Goal: Book appointment/travel/reservation

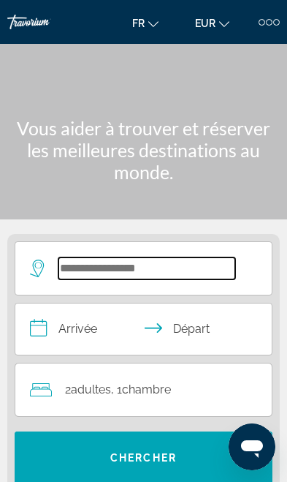
click at [136, 262] on input "Search hotel destination" at bounding box center [146, 268] width 177 height 22
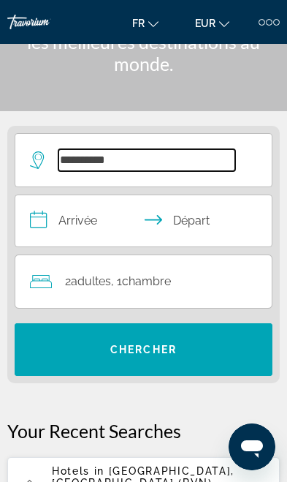
scroll to position [62, 0]
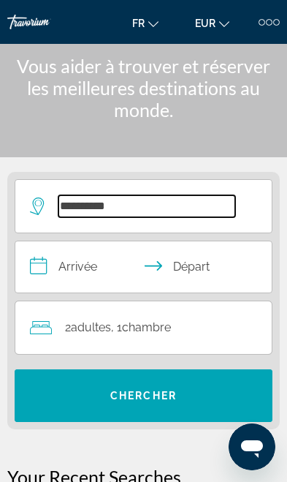
click at [133, 195] on input "**********" at bounding box center [146, 206] width 177 height 22
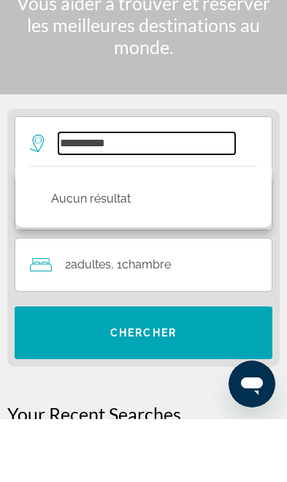
click at [167, 195] on input "**********" at bounding box center [146, 206] width 177 height 22
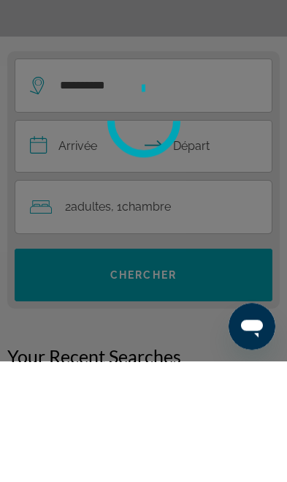
click at [159, 192] on div at bounding box center [127, 233] width 64 height 82
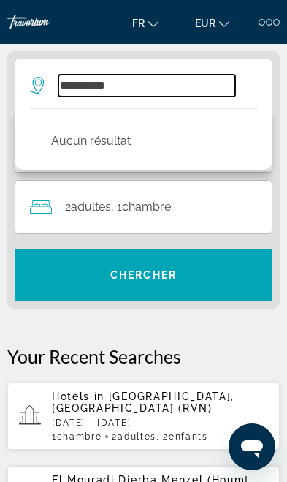
click at [185, 88] on input "**********" at bounding box center [146, 86] width 177 height 22
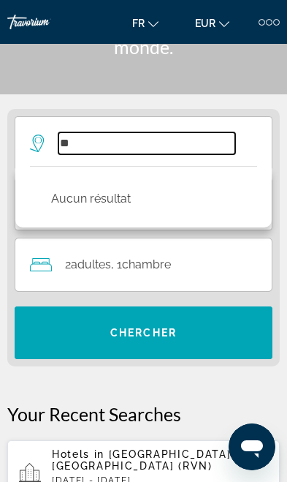
type input "*"
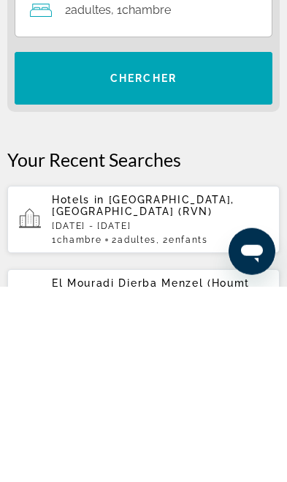
type input "*"
click at [168, 416] on p "[DATE] - [DATE]" at bounding box center [160, 421] width 216 height 10
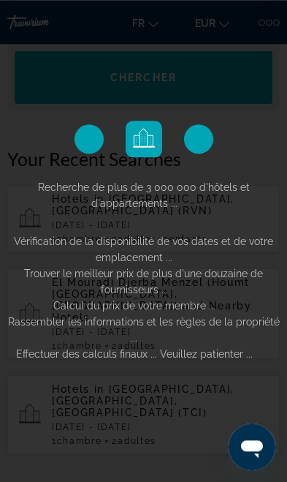
scroll to position [380, 0]
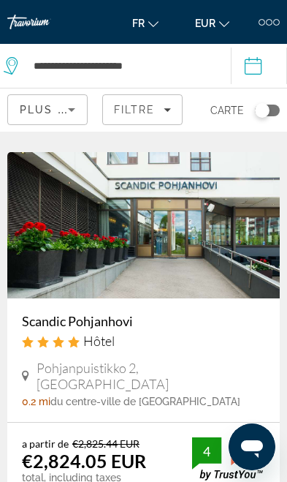
scroll to position [942, 0]
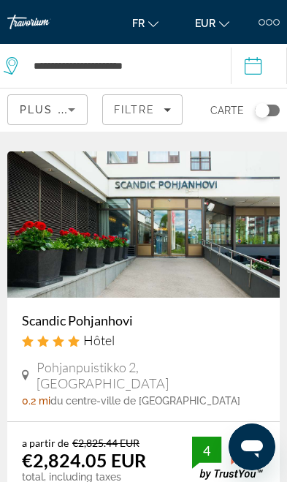
click at [234, 251] on img "Main content" at bounding box center [143, 224] width 273 height 146
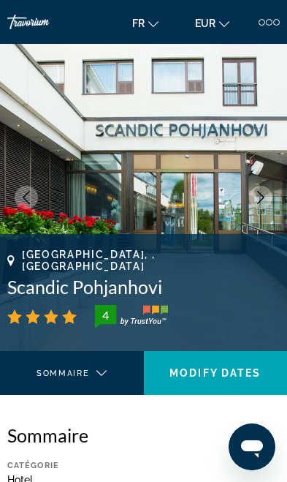
click at [257, 207] on button "Next image" at bounding box center [260, 197] width 23 height 23
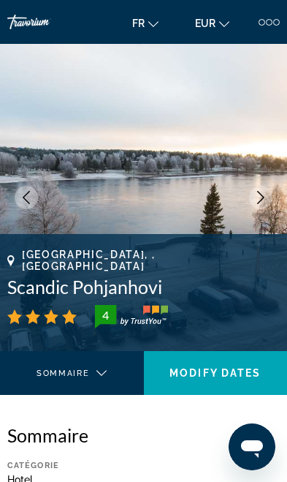
click at [259, 203] on icon "Next image" at bounding box center [260, 197] width 13 height 13
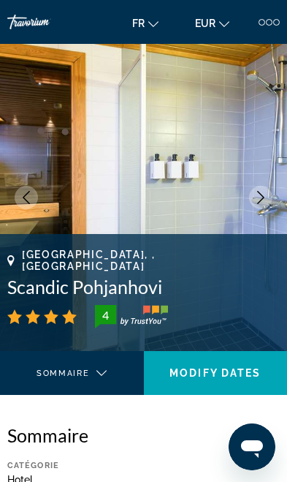
click at [266, 197] on icon "Next image" at bounding box center [260, 197] width 13 height 13
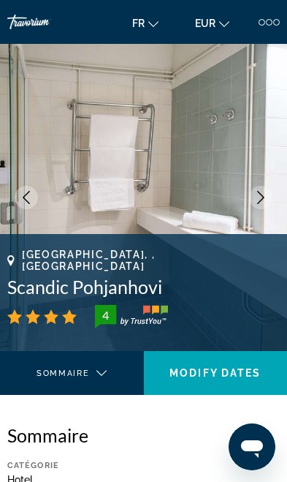
click at [265, 196] on icon "Next image" at bounding box center [260, 197] width 13 height 13
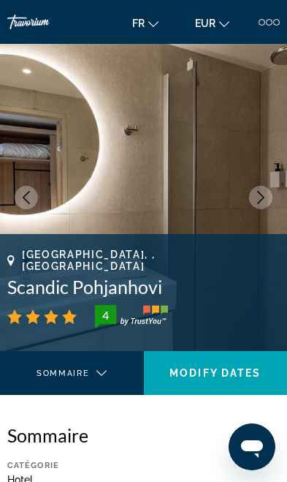
click at [263, 196] on icon "Next image" at bounding box center [260, 197] width 7 height 13
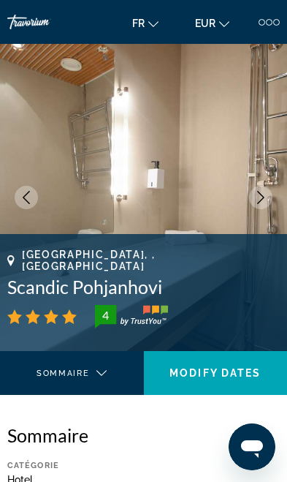
click at [264, 196] on icon "Next image" at bounding box center [260, 197] width 13 height 13
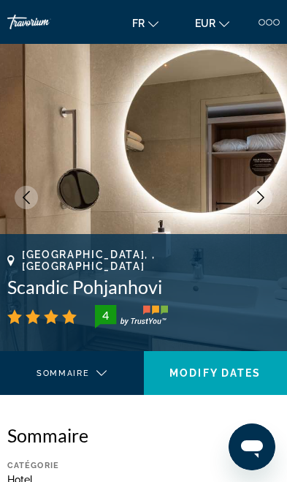
click at [266, 194] on icon "Next image" at bounding box center [260, 197] width 13 height 13
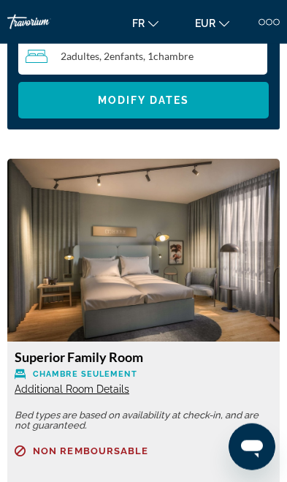
scroll to position [1749, 0]
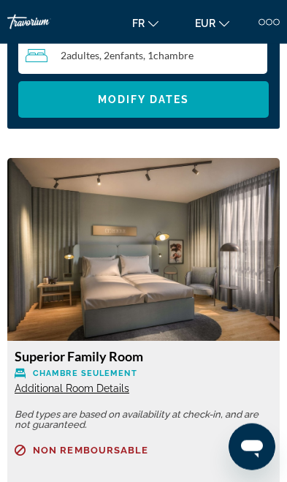
click at [95, 382] on span "Additional Room Details" at bounding box center [72, 388] width 115 height 12
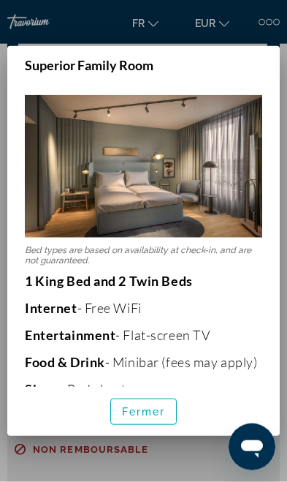
scroll to position [0, 0]
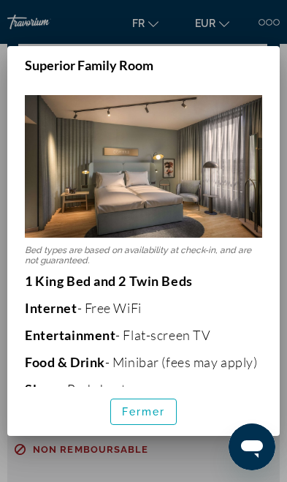
click at [151, 429] on span "button" at bounding box center [144, 411] width 66 height 35
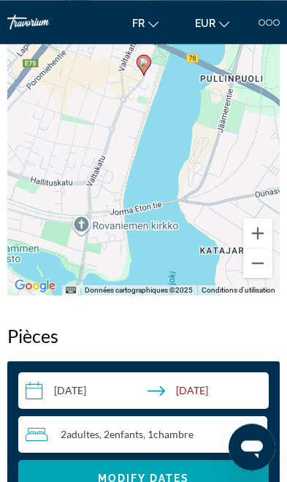
scroll to position [1371, 0]
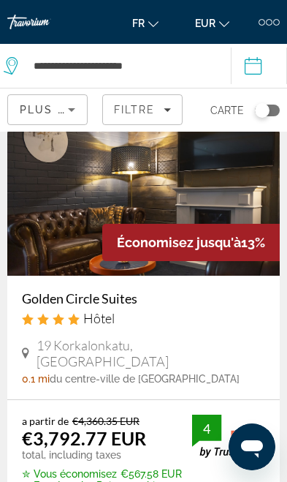
scroll to position [66, 0]
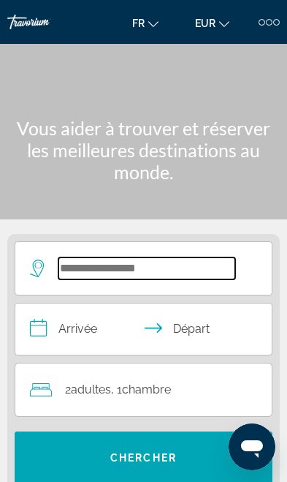
click at [210, 257] on input "Search hotel destination" at bounding box center [146, 268] width 177 height 22
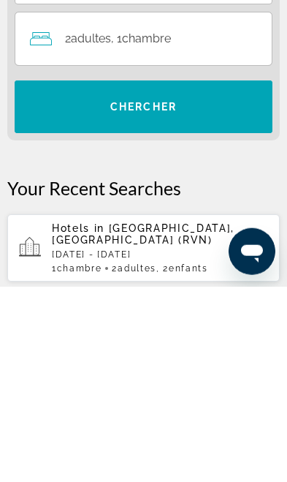
click at [153, 444] on p "Mon, 16 Feb - Mon, 23 Feb" at bounding box center [160, 449] width 216 height 10
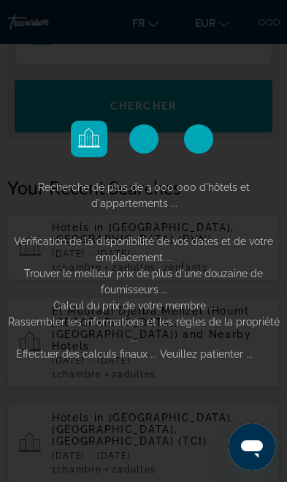
scroll to position [352, 0]
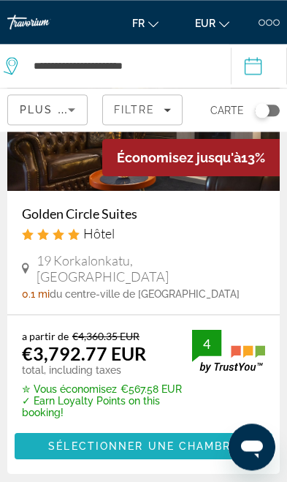
click at [197, 440] on span "Sélectionner une chambre" at bounding box center [143, 446] width 190 height 12
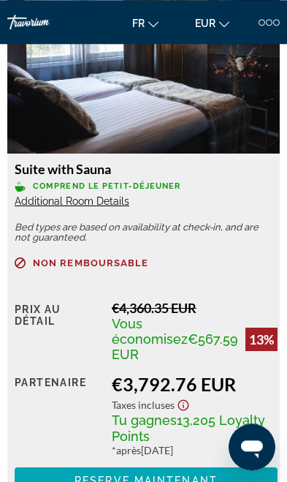
scroll to position [1957, 0]
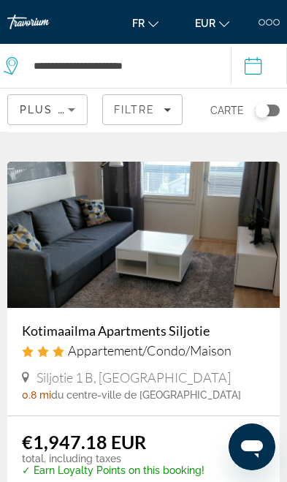
scroll to position [3905, 0]
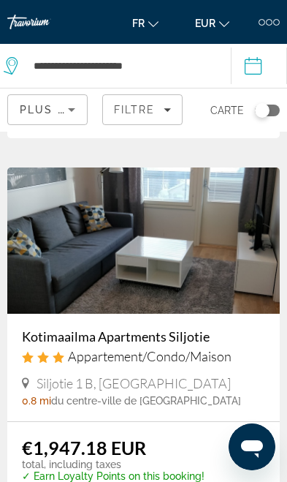
click at [262, 25] on div at bounding box center [262, 22] width 7 height 7
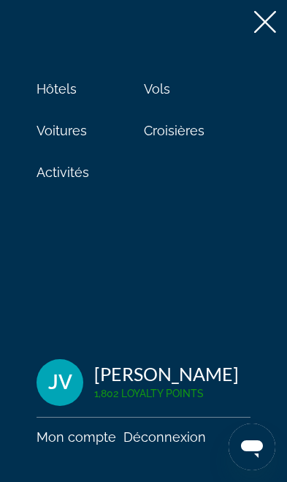
click at [257, 15] on icon at bounding box center [265, 22] width 22 height 22
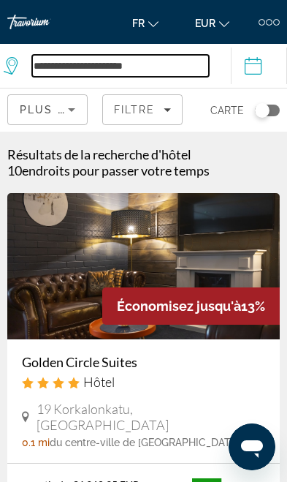
click at [153, 68] on input "**********" at bounding box center [120, 66] width 177 height 22
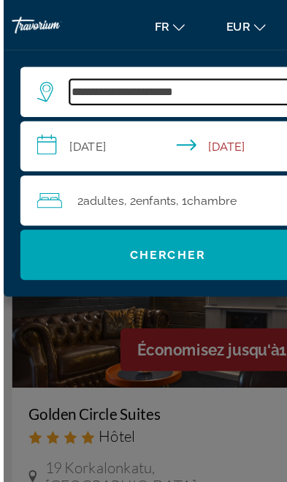
click at [202, 72] on input "**********" at bounding box center [154, 80] width 193 height 22
type input "***"
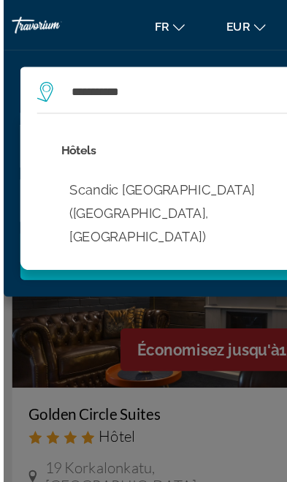
click at [202, 174] on button "Scandic Rovaniemi City (Rovaniemi, FI)" at bounding box center [154, 187] width 208 height 69
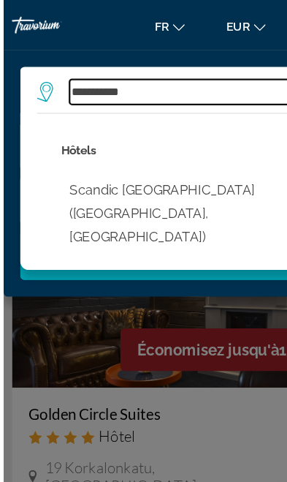
type input "**********"
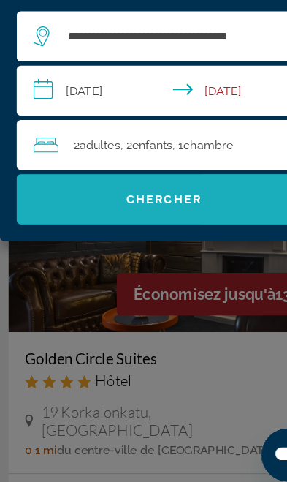
click at [191, 205] on span "Search" at bounding box center [144, 222] width 258 height 35
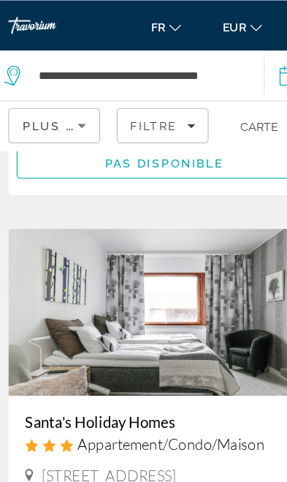
scroll to position [392, 0]
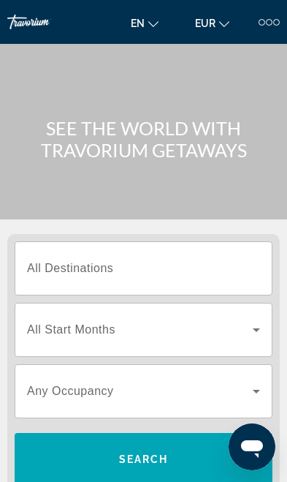
click at [210, 261] on input "Destination All Destinations" at bounding box center [143, 269] width 233 height 18
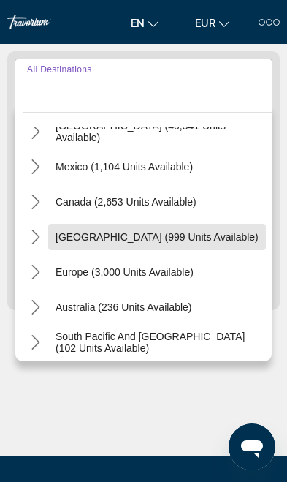
scroll to position [63, 0]
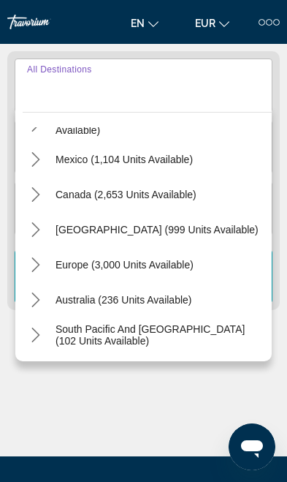
click at [37, 266] on icon "Toggle Europe (3,000 units available) submenu" at bounding box center [36, 264] width 15 height 15
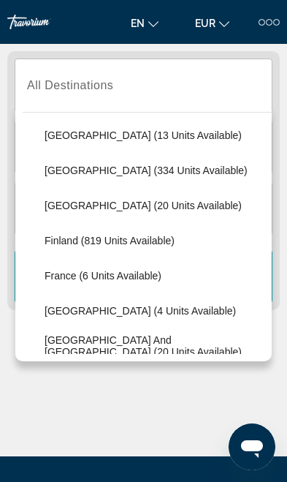
scroll to position [235, 0]
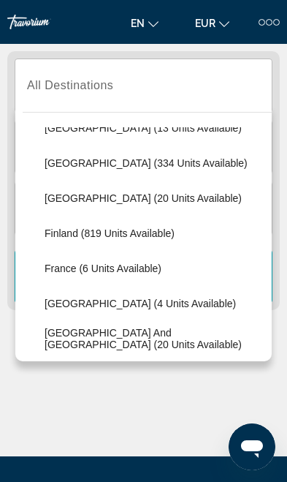
click at [159, 236] on span "Finland (819 units available)" at bounding box center [110, 233] width 130 height 12
type input "**********"
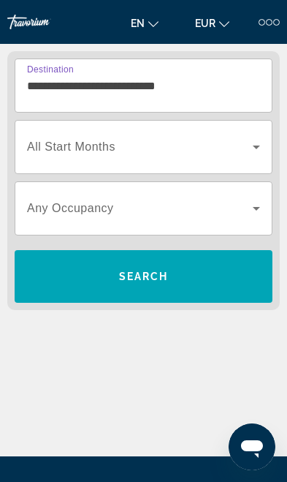
click at [233, 151] on span "Search widget" at bounding box center [140, 147] width 226 height 18
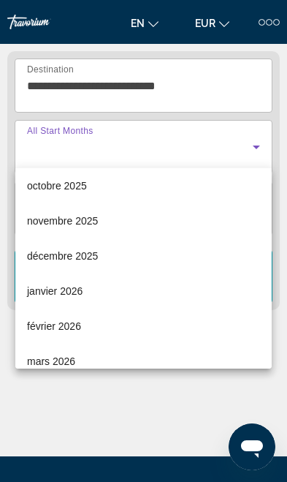
scroll to position [42, 0]
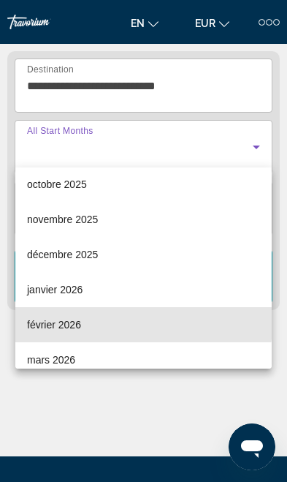
click at [101, 323] on mat-option "février 2026" at bounding box center [143, 324] width 257 height 35
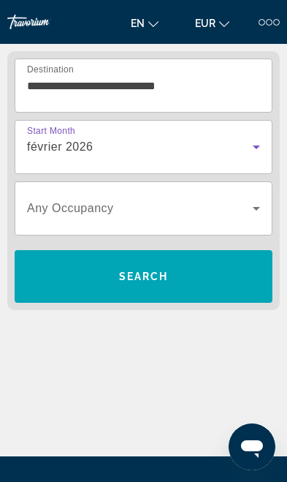
click at [161, 278] on span "Search" at bounding box center [144, 276] width 50 height 12
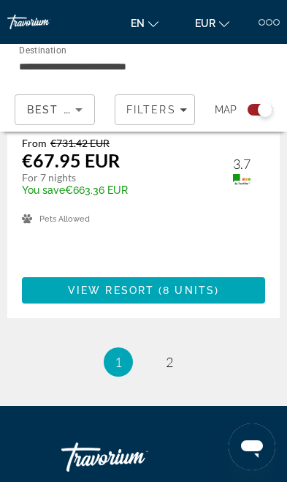
scroll to position [6829, 0]
